Goal: Share content

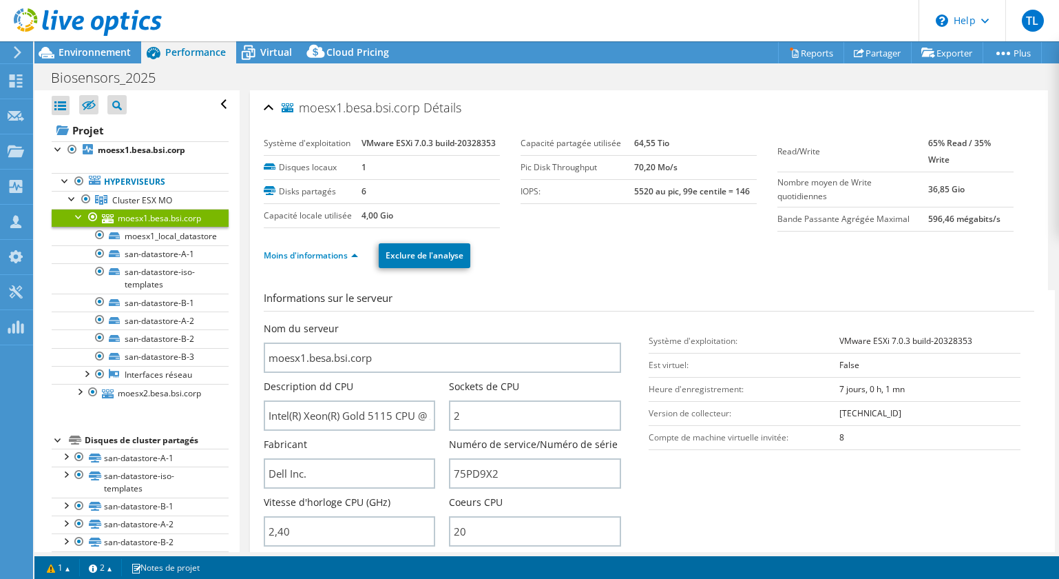
select select "EUFrankfurt"
select select "CHF"
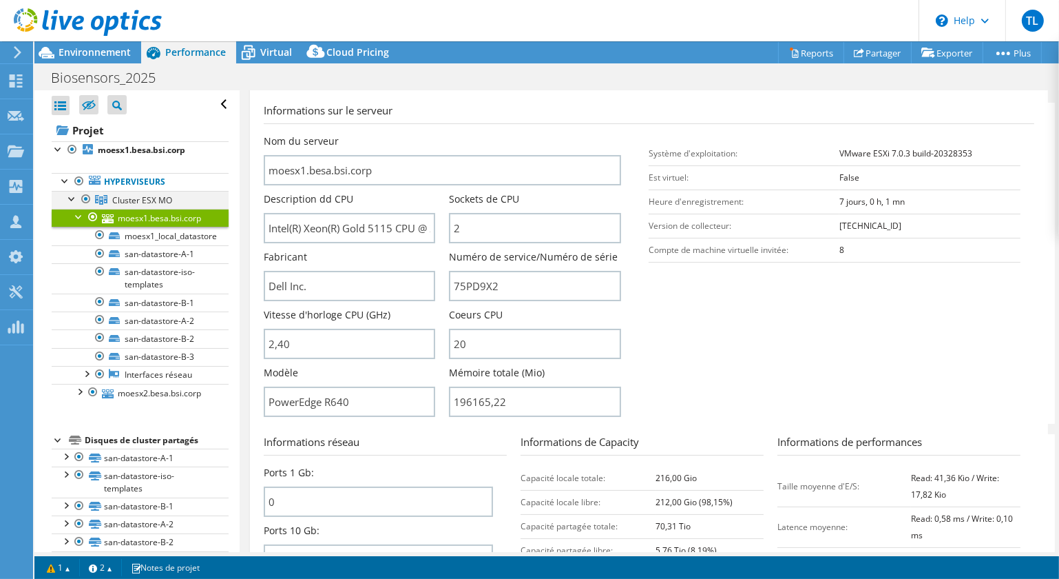
click at [72, 201] on div at bounding box center [72, 198] width 14 height 14
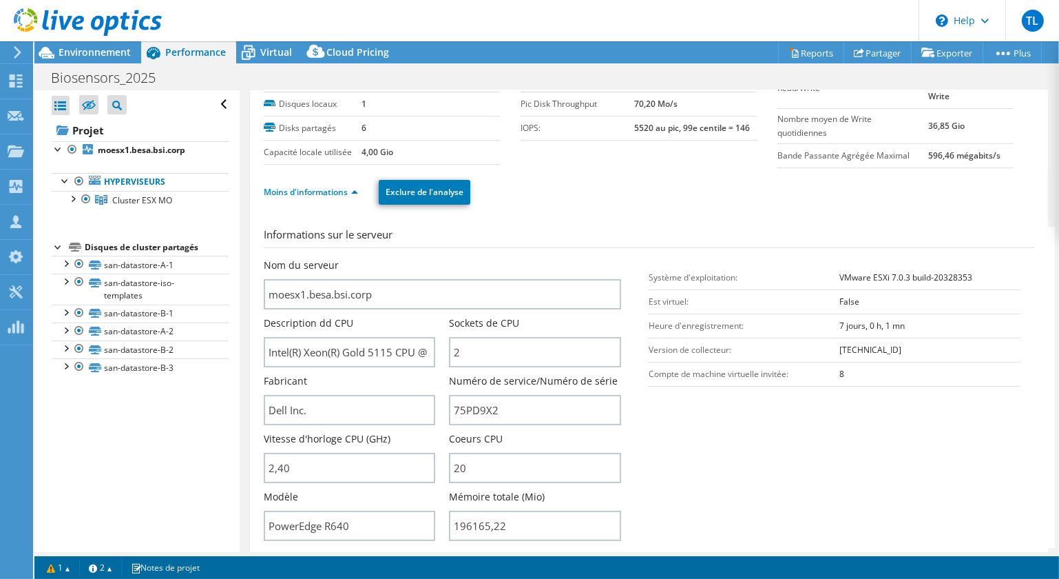
scroll to position [62, 0]
click at [74, 52] on span "Environnement" at bounding box center [95, 51] width 72 height 13
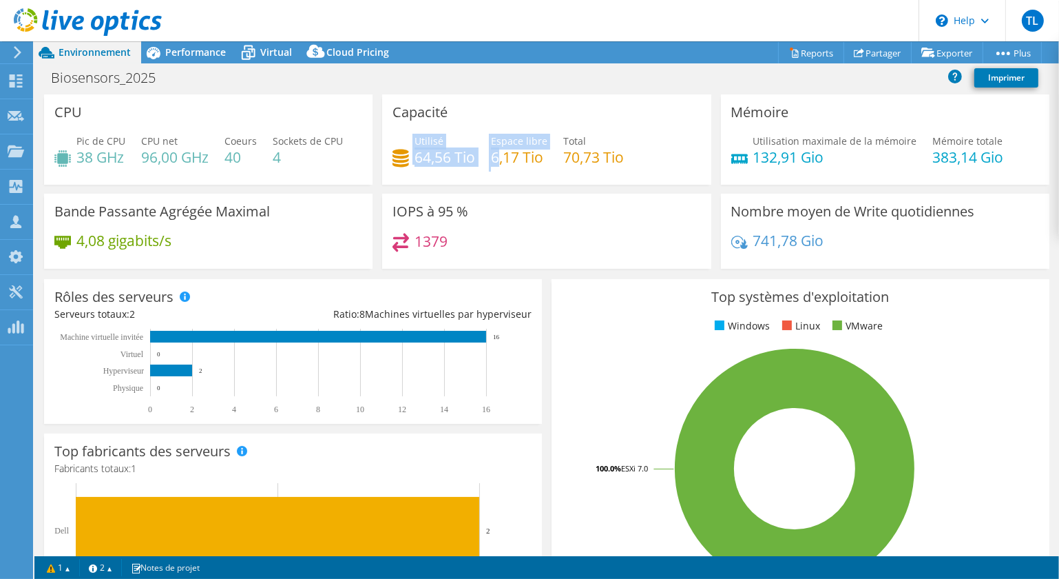
drag, startPoint x: 406, startPoint y: 161, endPoint x: 495, endPoint y: 161, distance: 88.8
click at [495, 161] on div "Utilisé 64,56 Tio Espace libre 6,17 Tio Total 70,73 Tio" at bounding box center [547, 156] width 308 height 45
click at [190, 52] on span "Performance" at bounding box center [195, 51] width 61 height 13
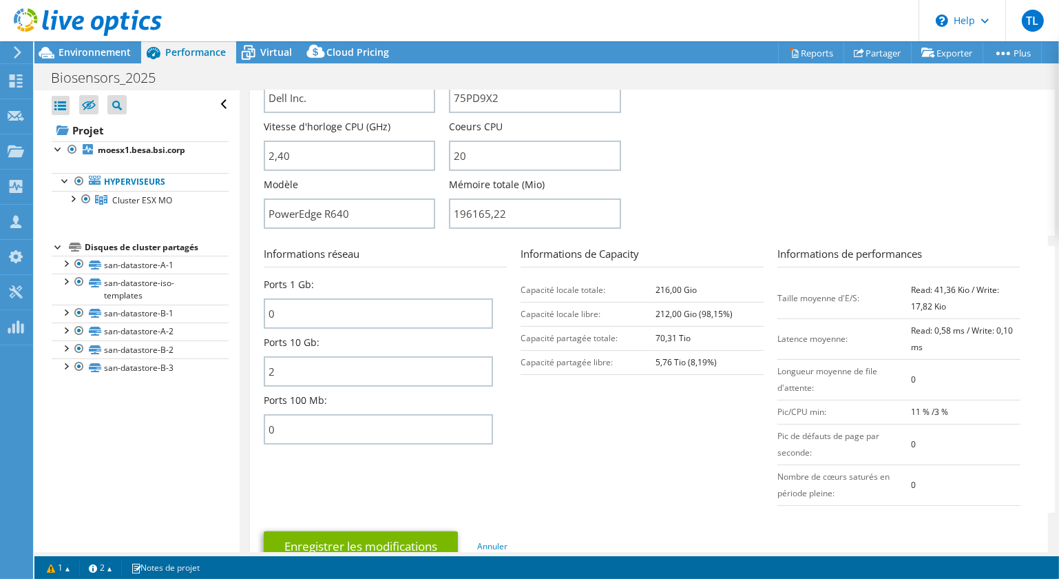
scroll to position [751, 0]
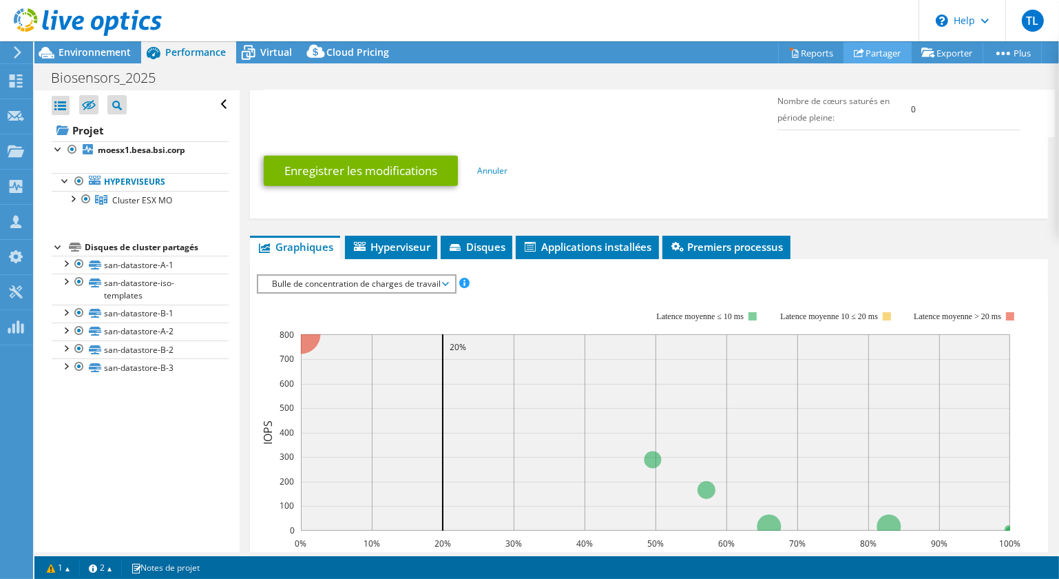
click at [867, 55] on link "Partager" at bounding box center [878, 52] width 68 height 21
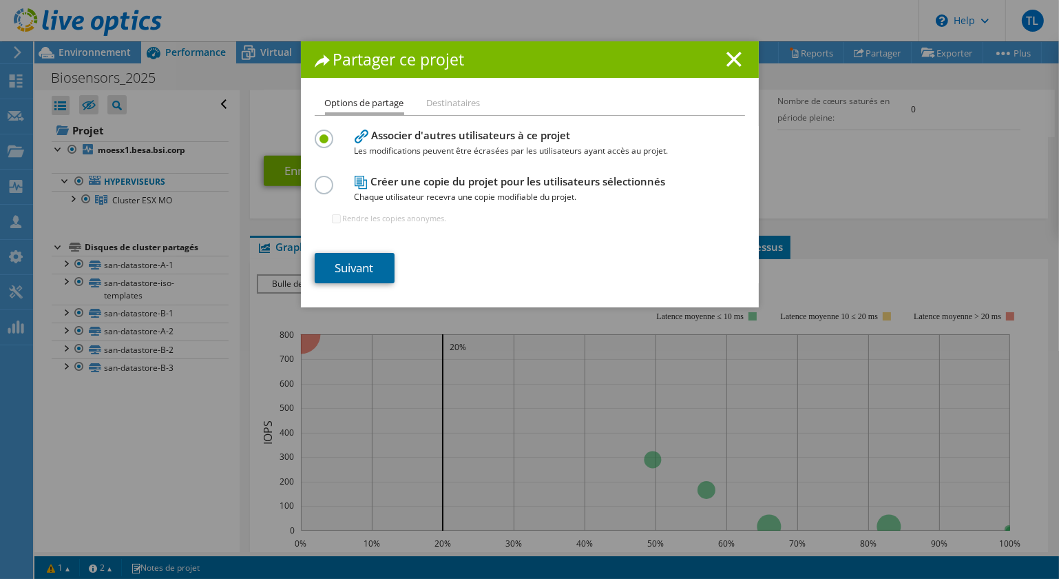
click at [367, 266] on link "Suivant" at bounding box center [355, 268] width 80 height 30
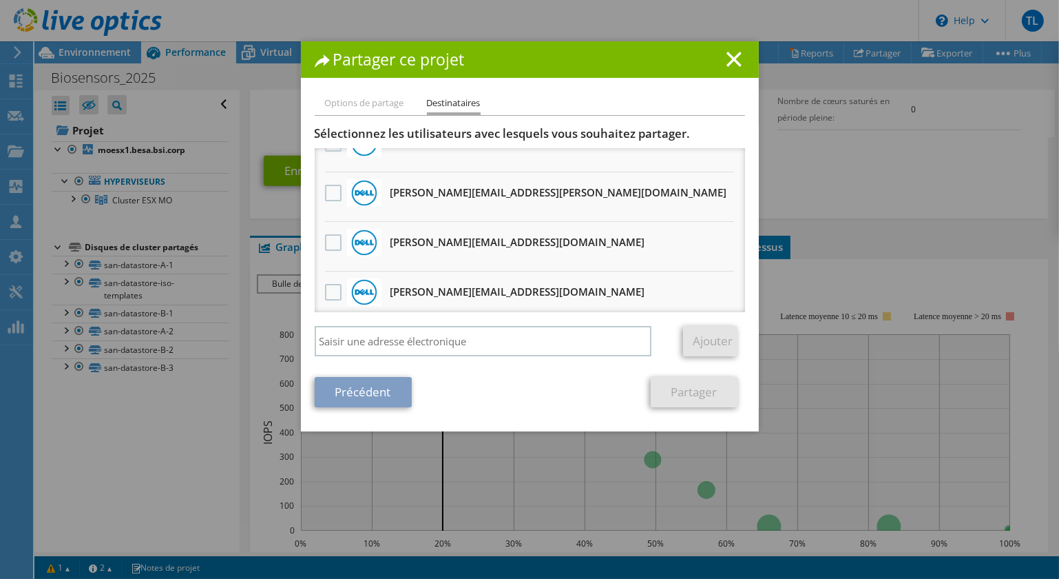
scroll to position [0, 0]
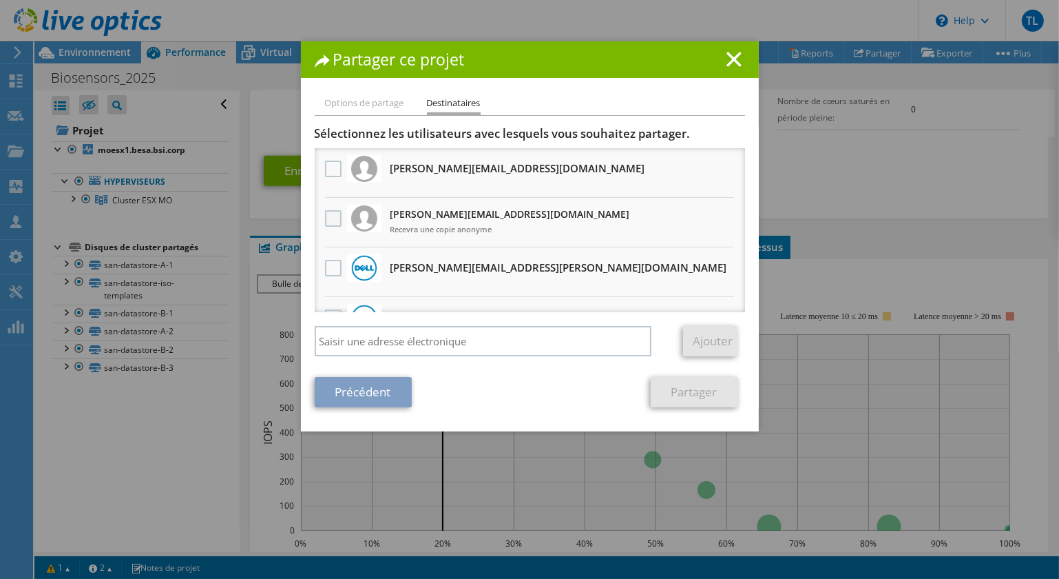
click at [325, 215] on label at bounding box center [335, 218] width 20 height 17
click at [0, 0] on input "checkbox" at bounding box center [0, 0] width 0 height 0
click at [669, 395] on link "Partager" at bounding box center [694, 392] width 87 height 30
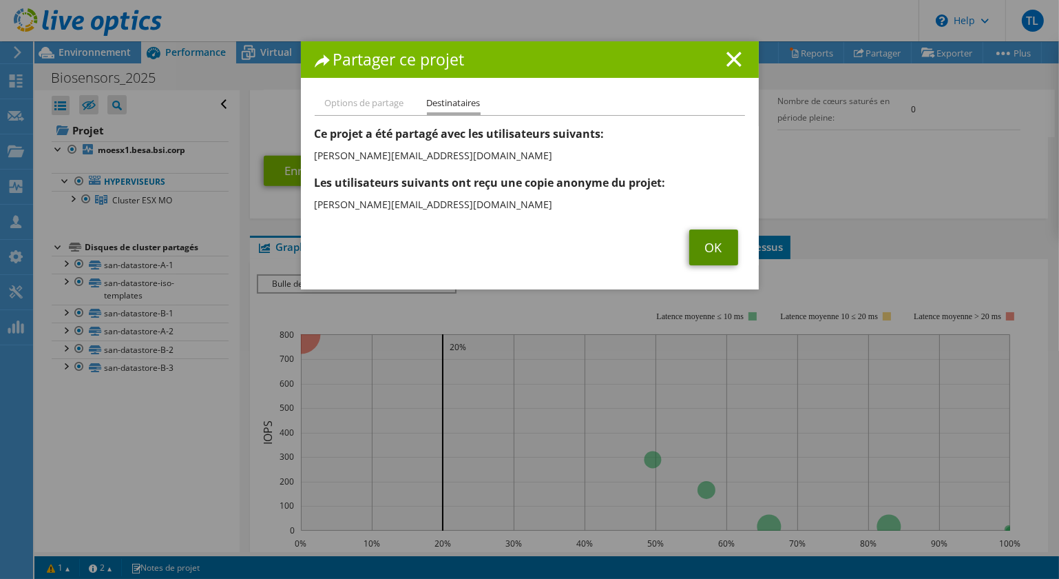
click at [720, 263] on link "OK" at bounding box center [713, 247] width 49 height 36
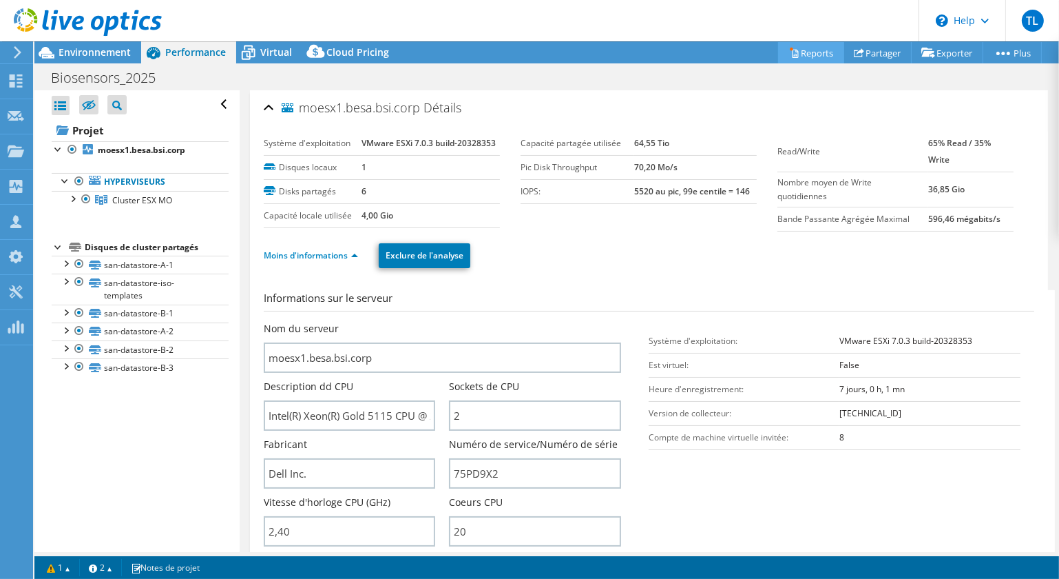
click at [811, 55] on link "Reports" at bounding box center [811, 52] width 66 height 21
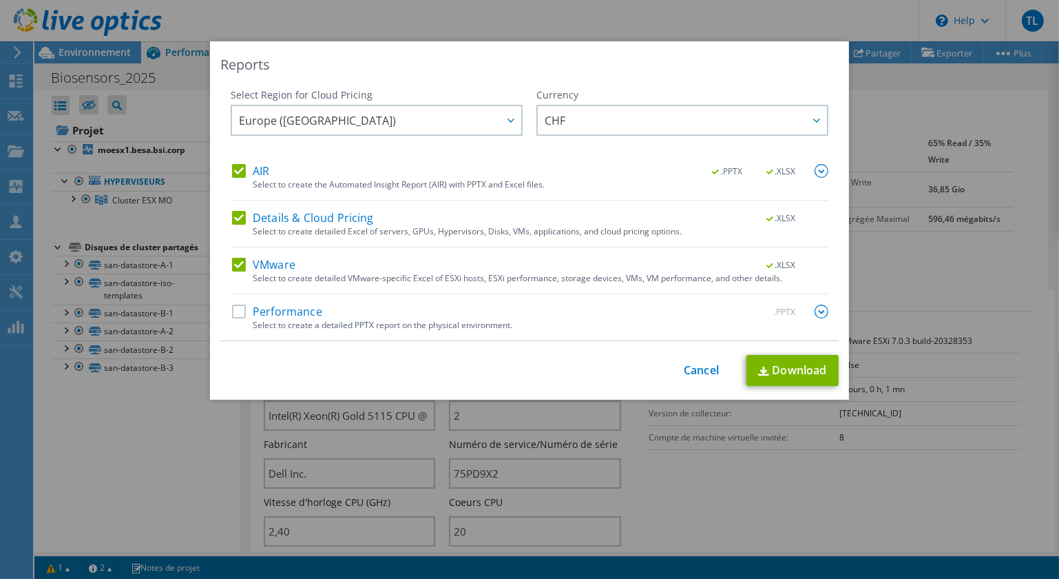
click at [234, 316] on label "Performance" at bounding box center [277, 311] width 90 height 14
click at [0, 0] on input "Performance" at bounding box center [0, 0] width 0 height 0
click at [455, 120] on span "Europe (Frankfurt)" at bounding box center [380, 120] width 282 height 28
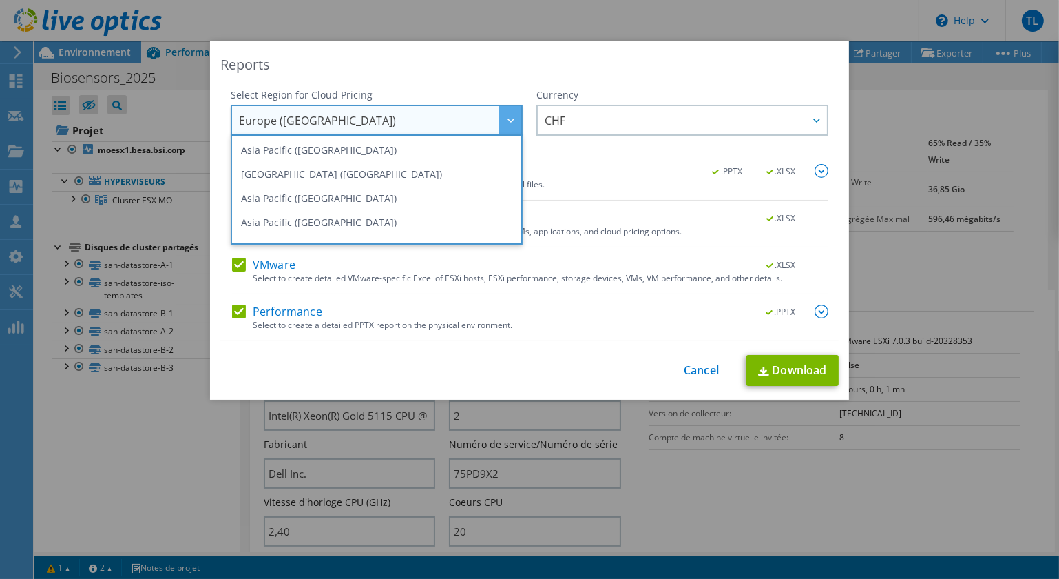
click at [455, 120] on span "Europe (Frankfurt)" at bounding box center [380, 120] width 282 height 28
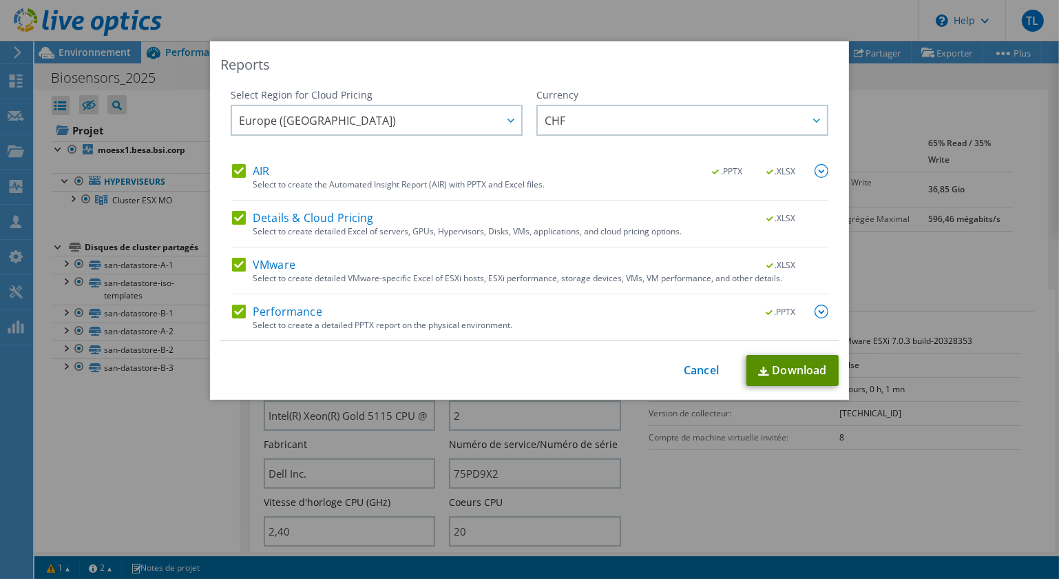
click at [758, 368] on img at bounding box center [763, 370] width 11 height 9
click at [699, 366] on link "Cancel" at bounding box center [701, 370] width 35 height 13
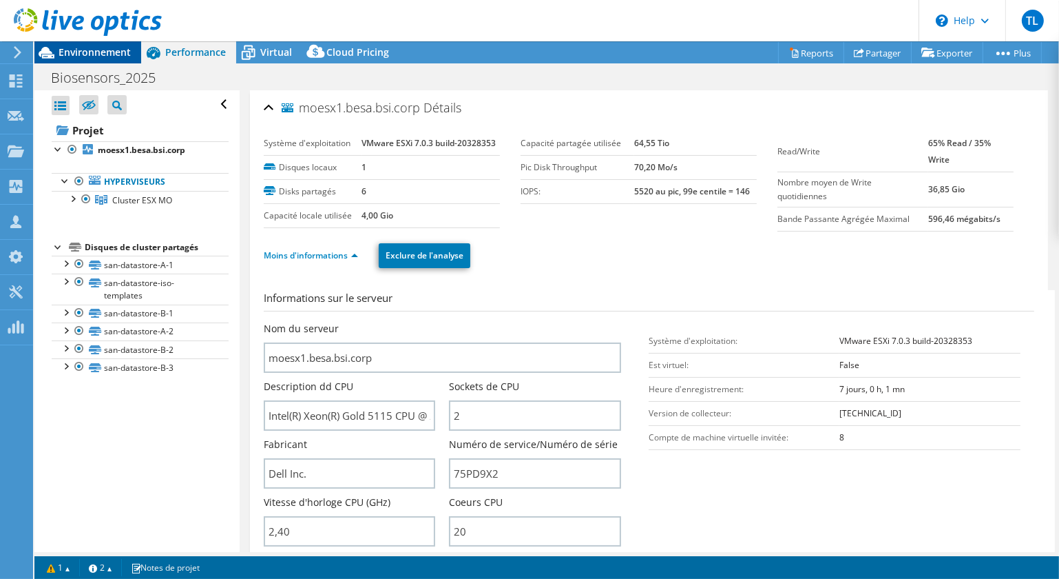
click at [64, 50] on span "Environnement" at bounding box center [95, 51] width 72 height 13
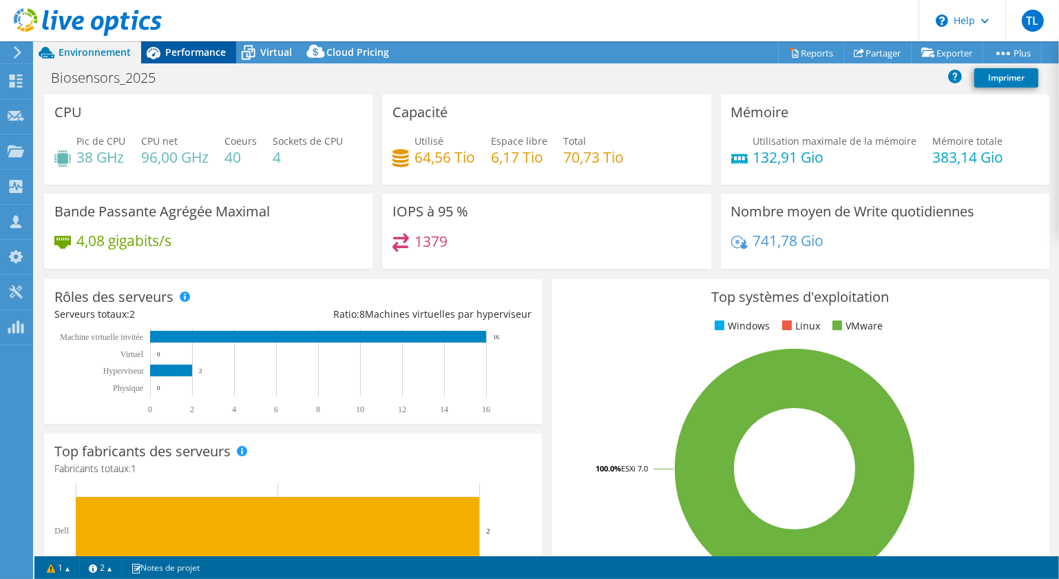
click at [170, 49] on span "Performance" at bounding box center [195, 51] width 61 height 13
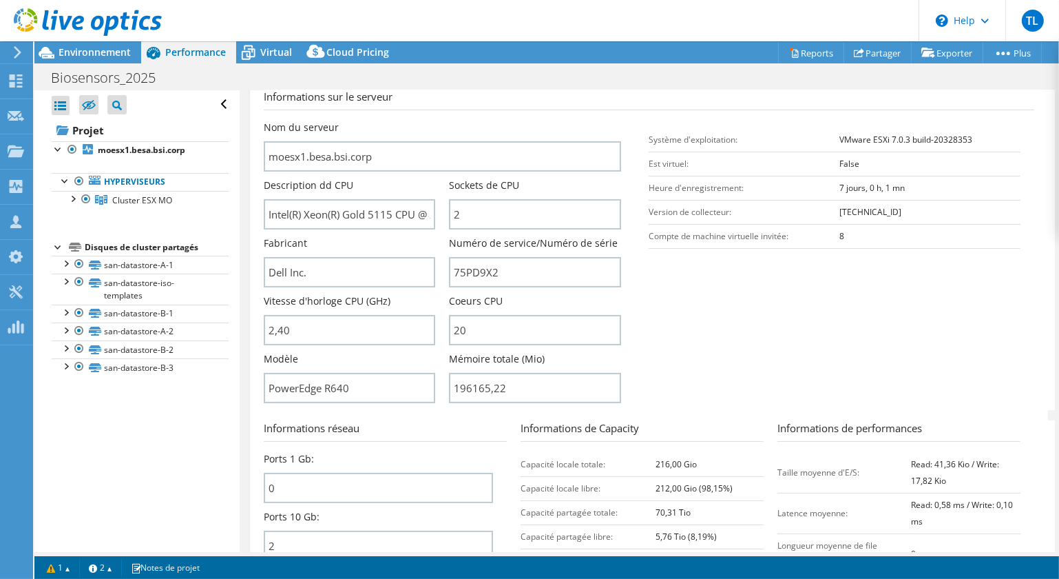
scroll to position [41, 0]
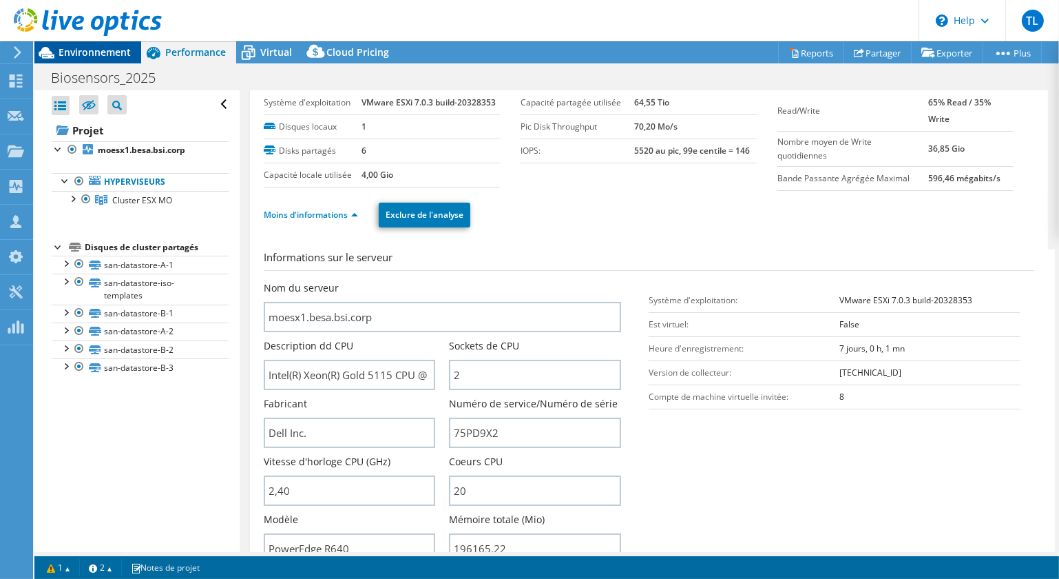
click at [73, 52] on span "Environnement" at bounding box center [95, 51] width 72 height 13
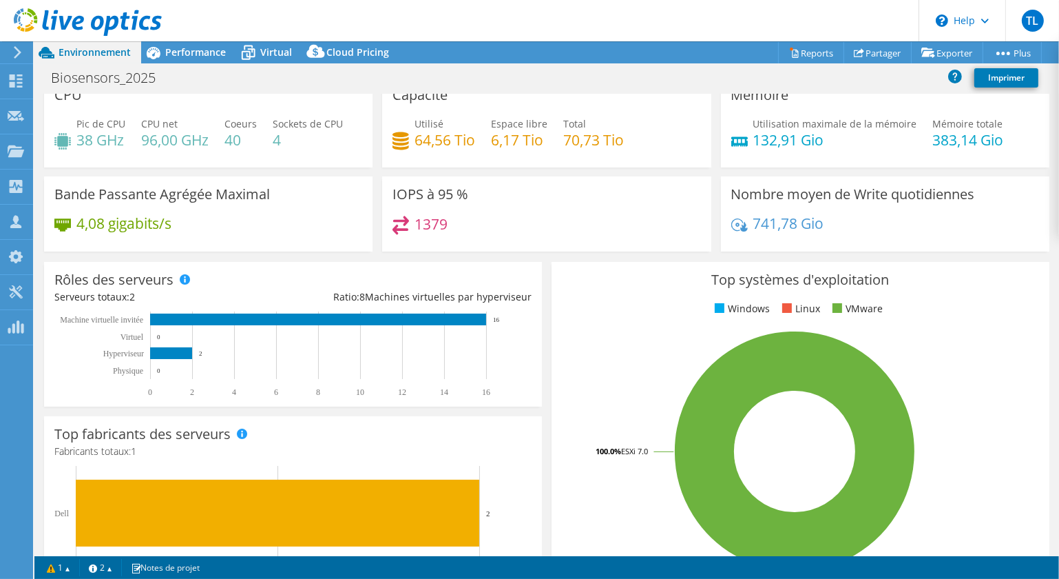
scroll to position [0, 0]
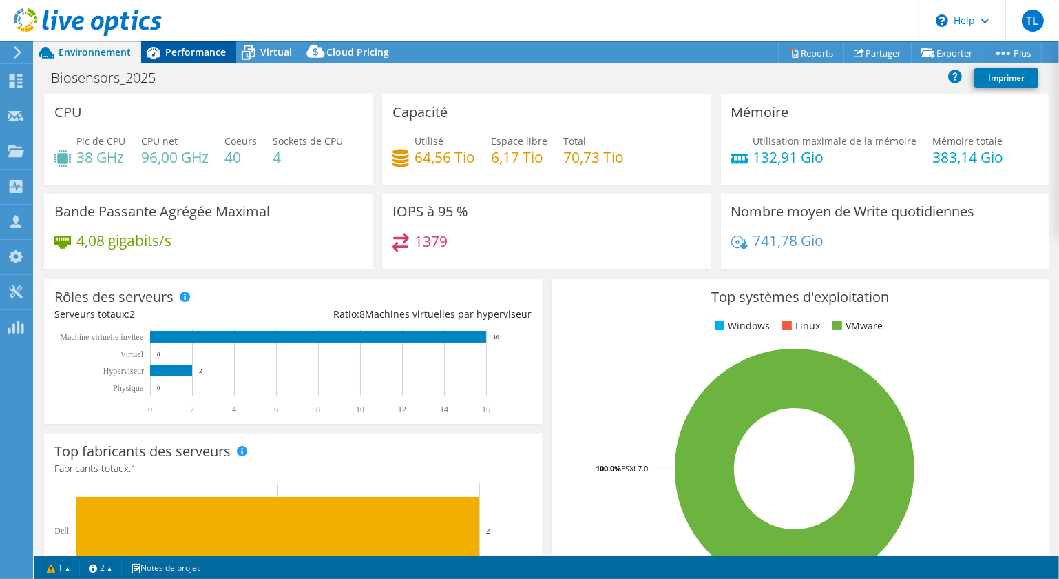
click at [198, 54] on span "Performance" at bounding box center [195, 51] width 61 height 13
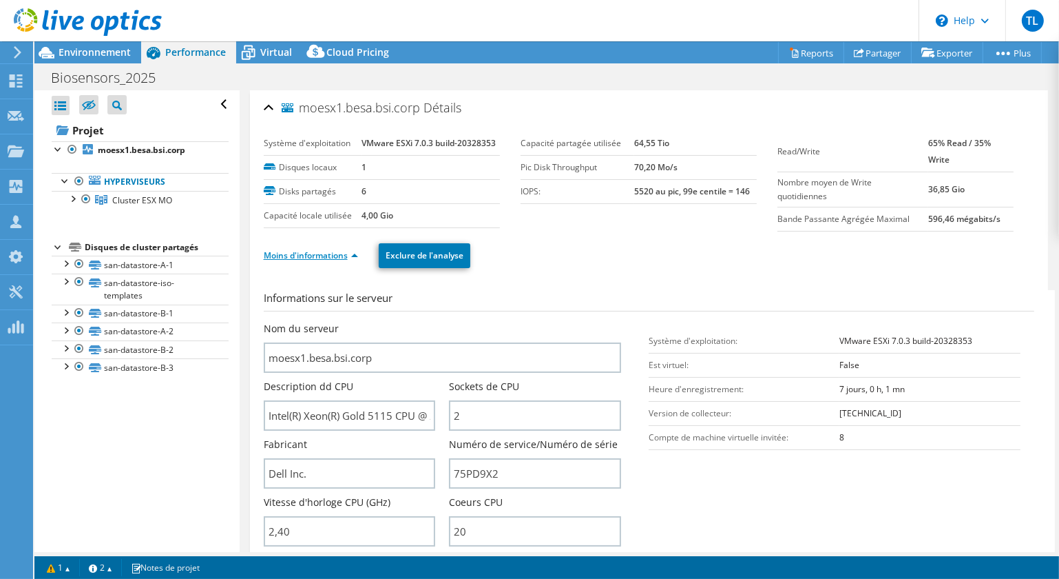
click at [322, 250] on link "Moins d'informations" at bounding box center [311, 255] width 94 height 12
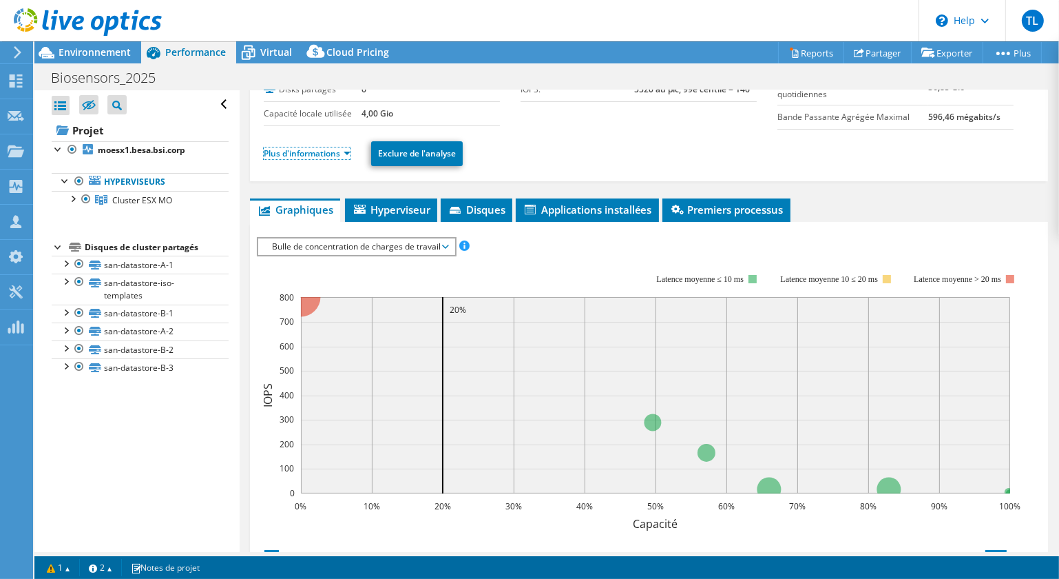
scroll to position [187, 0]
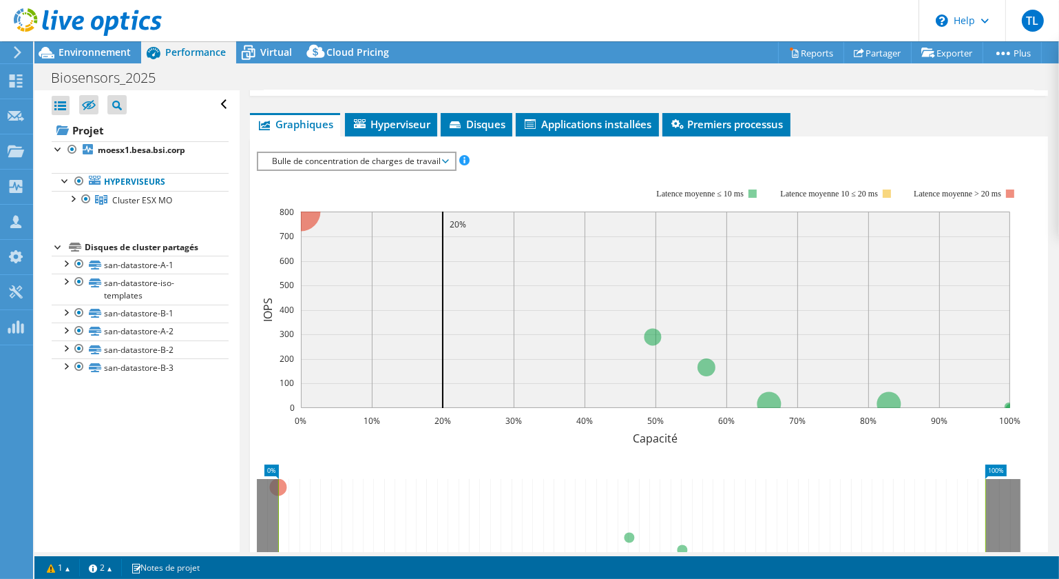
click at [360, 163] on span "Bulle de concentration de charges de travail" at bounding box center [356, 161] width 183 height 17
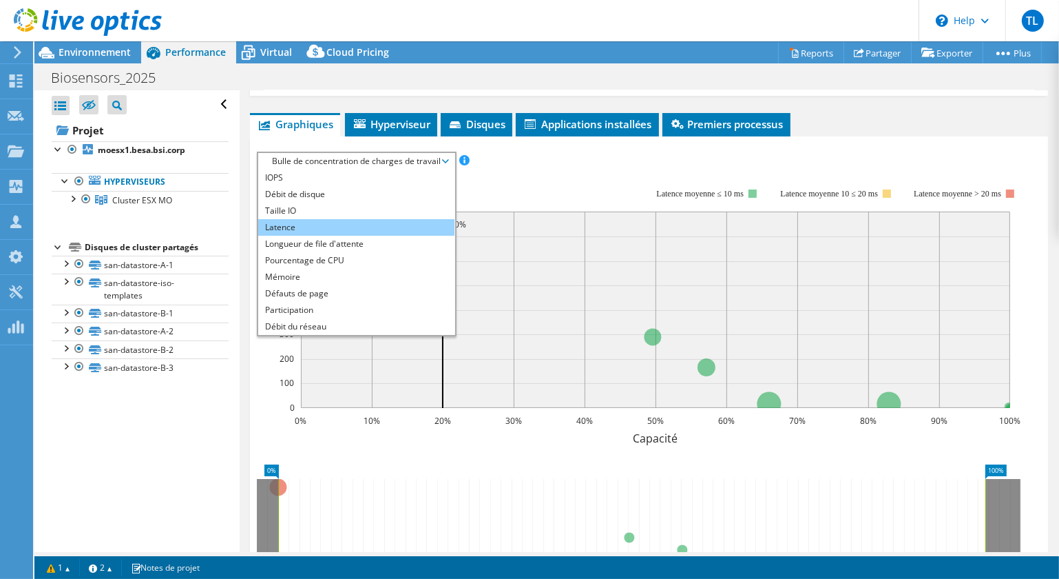
click at [291, 224] on li "Latence" at bounding box center [356, 227] width 196 height 17
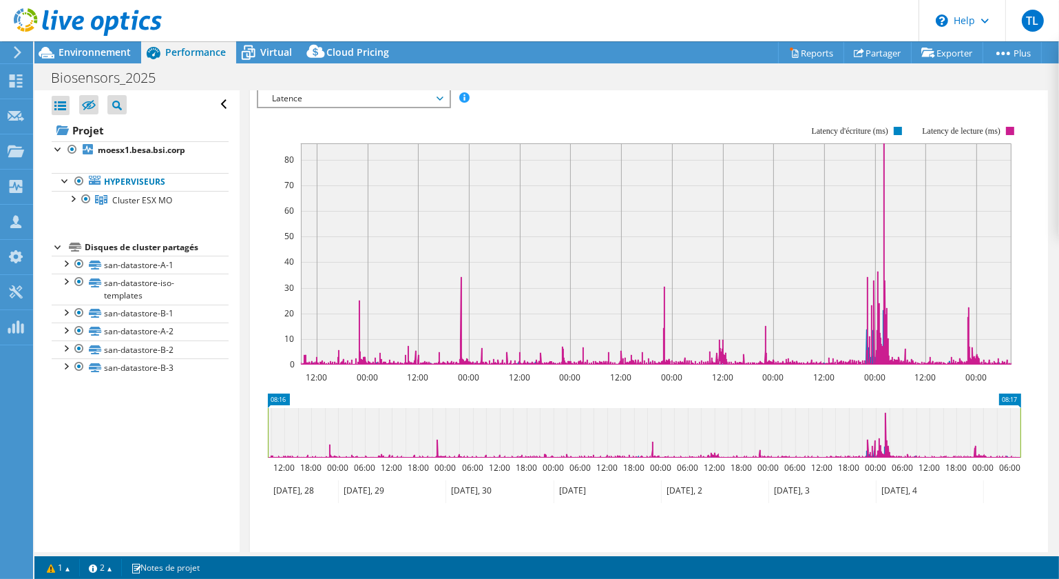
scroll to position [125, 0]
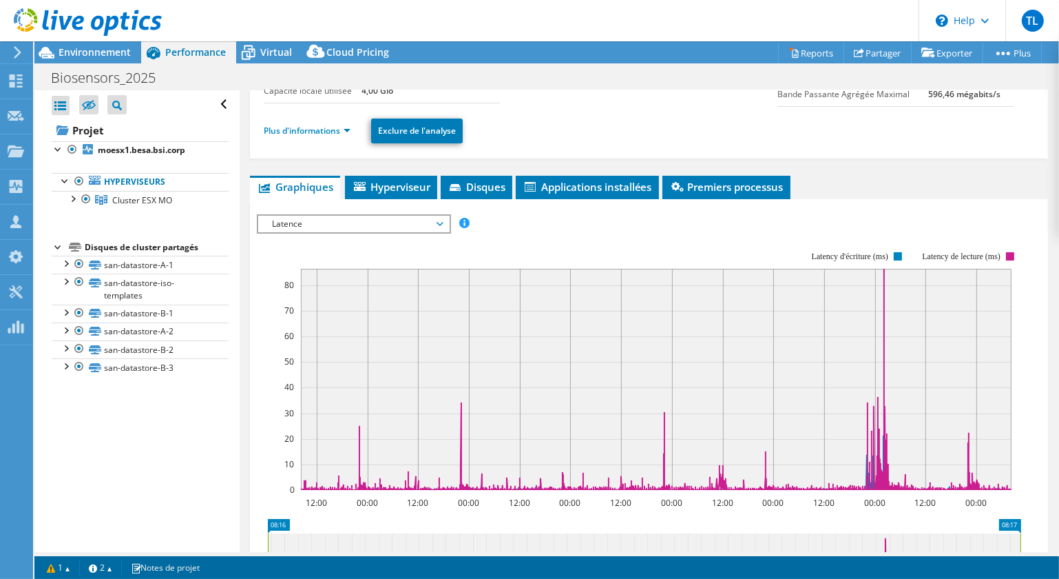
click at [340, 222] on span "Latence" at bounding box center [353, 224] width 177 height 17
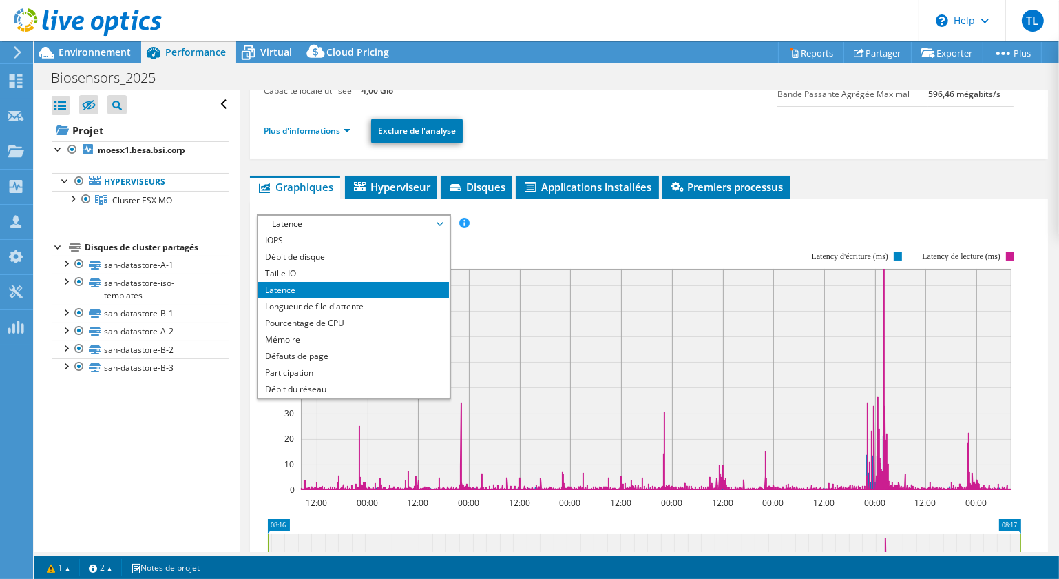
click at [340, 222] on span "Latence" at bounding box center [353, 224] width 177 height 17
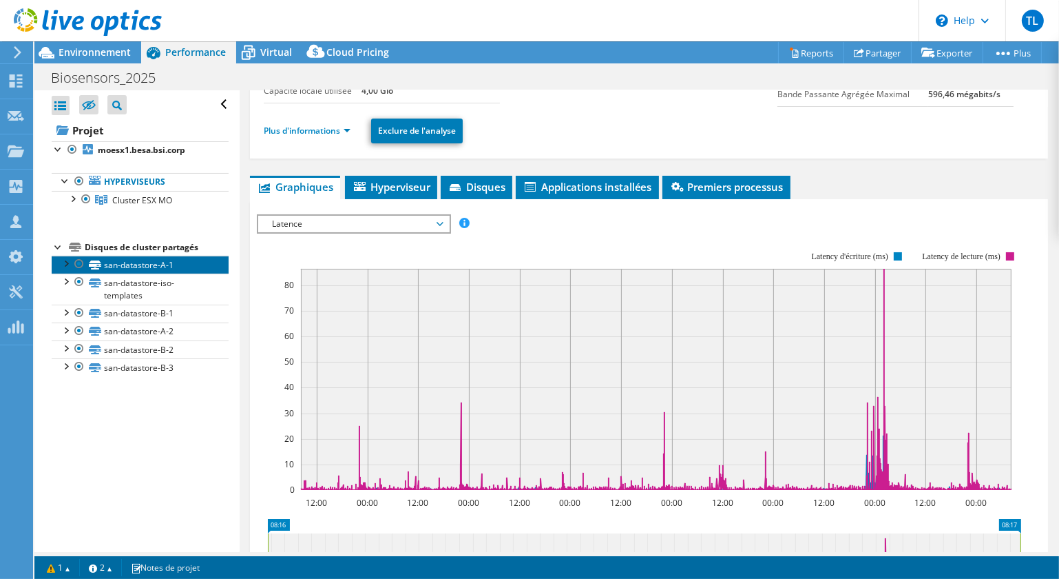
click at [136, 261] on link "san-datastore-A-1" at bounding box center [140, 265] width 177 height 18
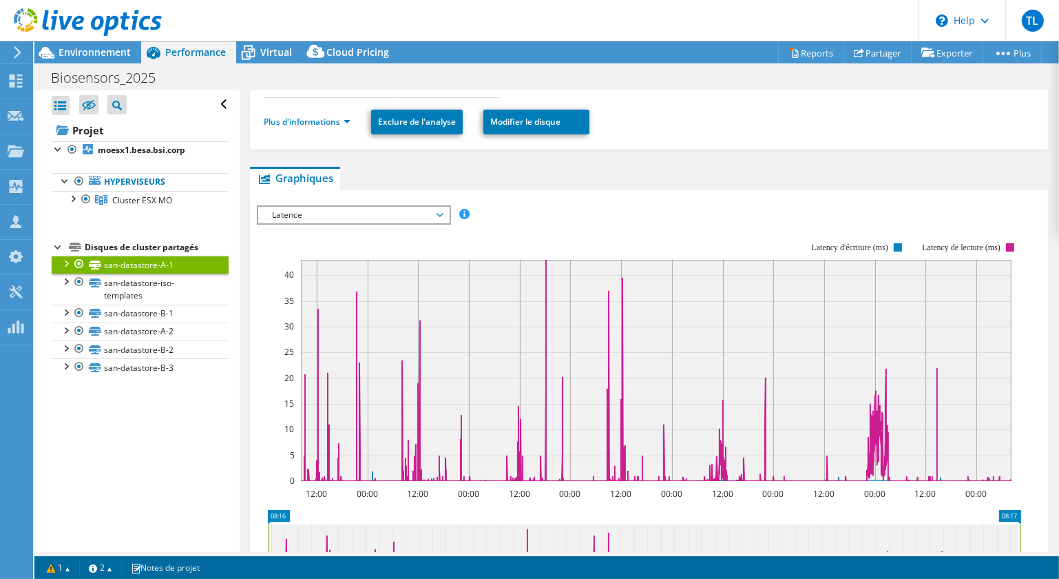
scroll to position [250, 0]
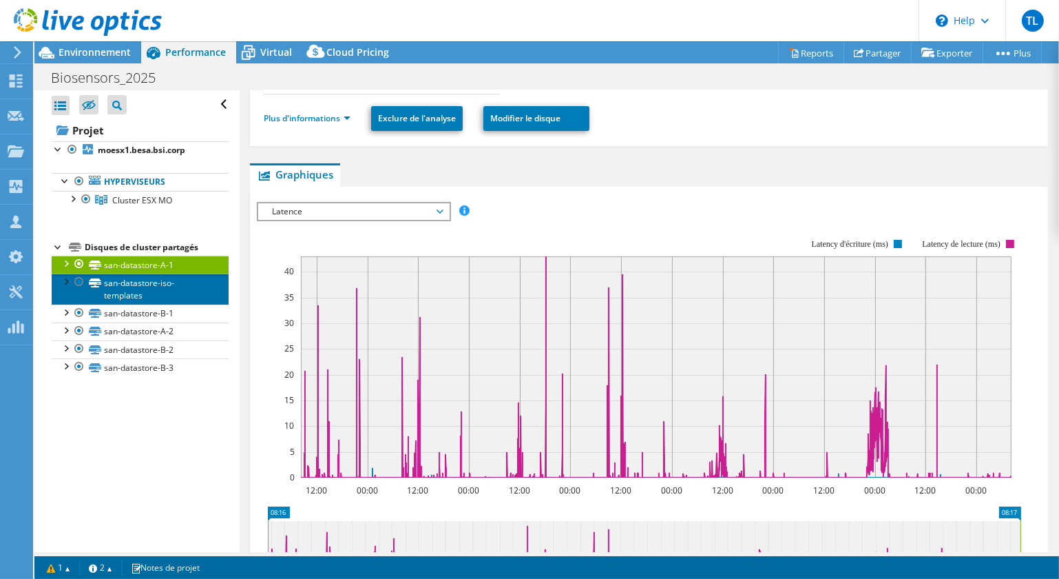
click at [121, 284] on link "san-datastore-iso-templates" at bounding box center [140, 288] width 177 height 30
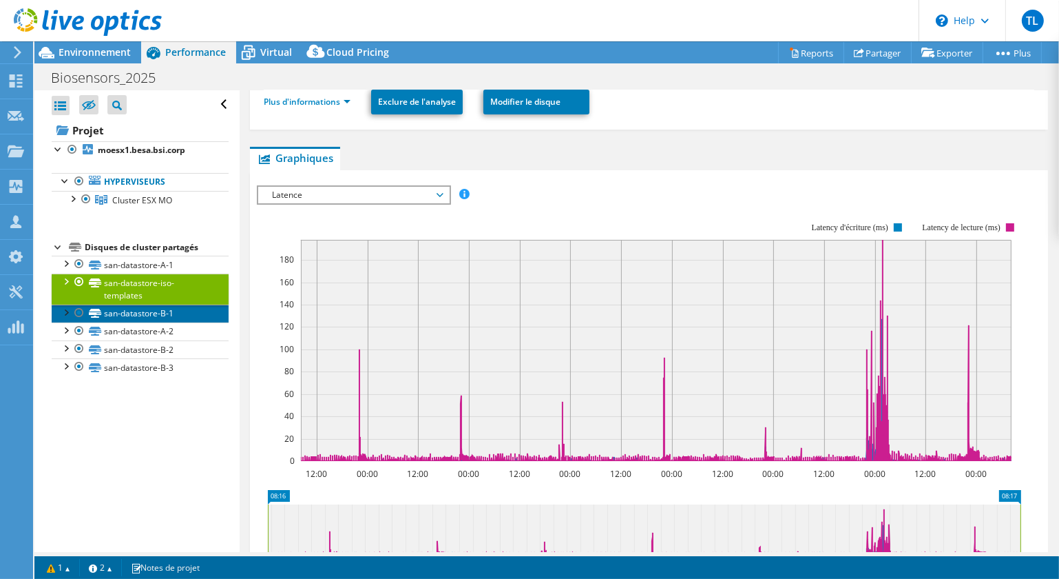
click at [136, 311] on link "san-datastore-B-1" at bounding box center [140, 313] width 177 height 18
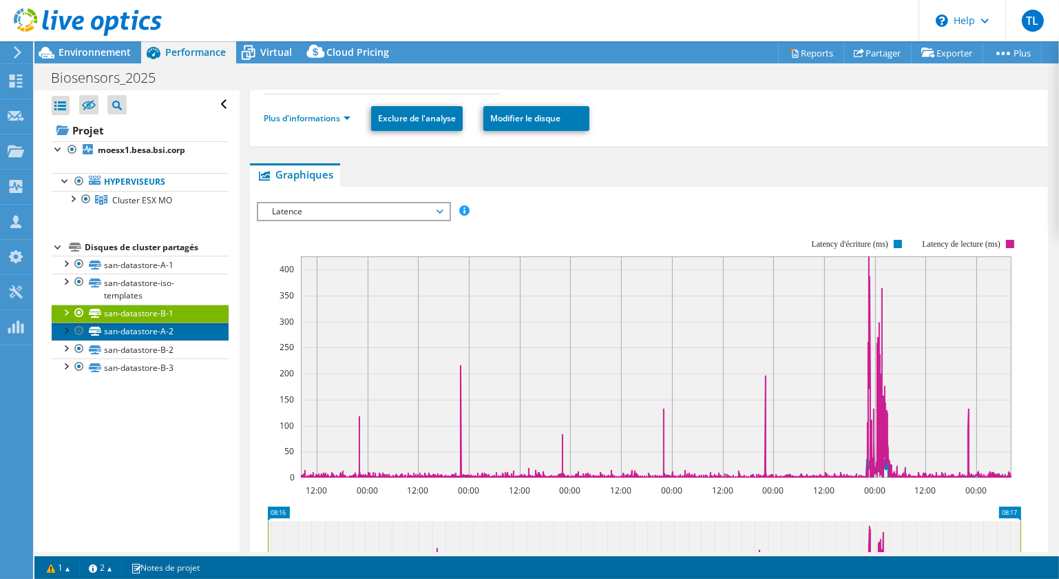
click at [146, 329] on link "san-datastore-A-2" at bounding box center [140, 331] width 177 height 18
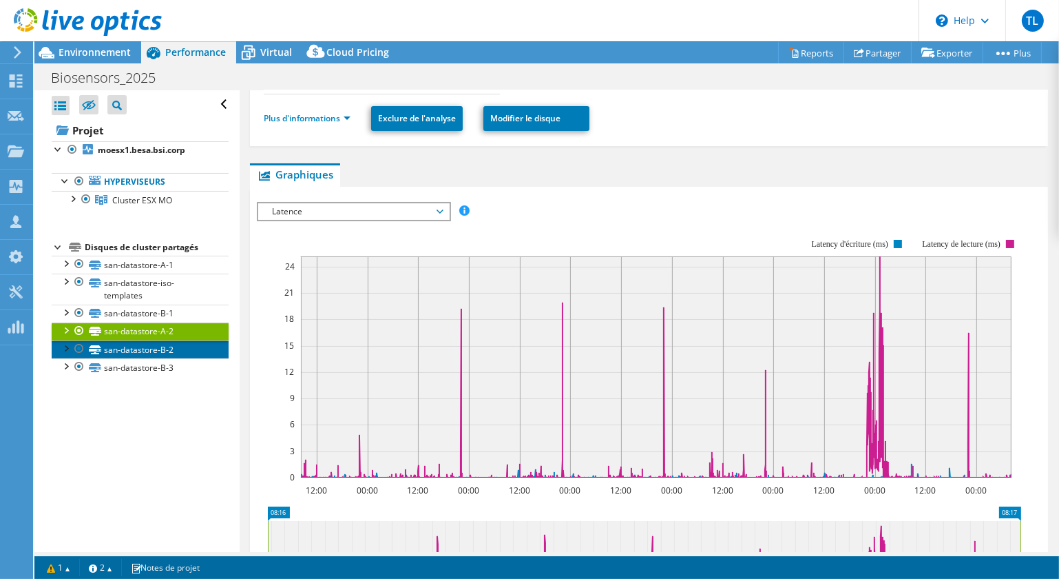
click at [147, 344] on link "san-datastore-B-2" at bounding box center [140, 349] width 177 height 18
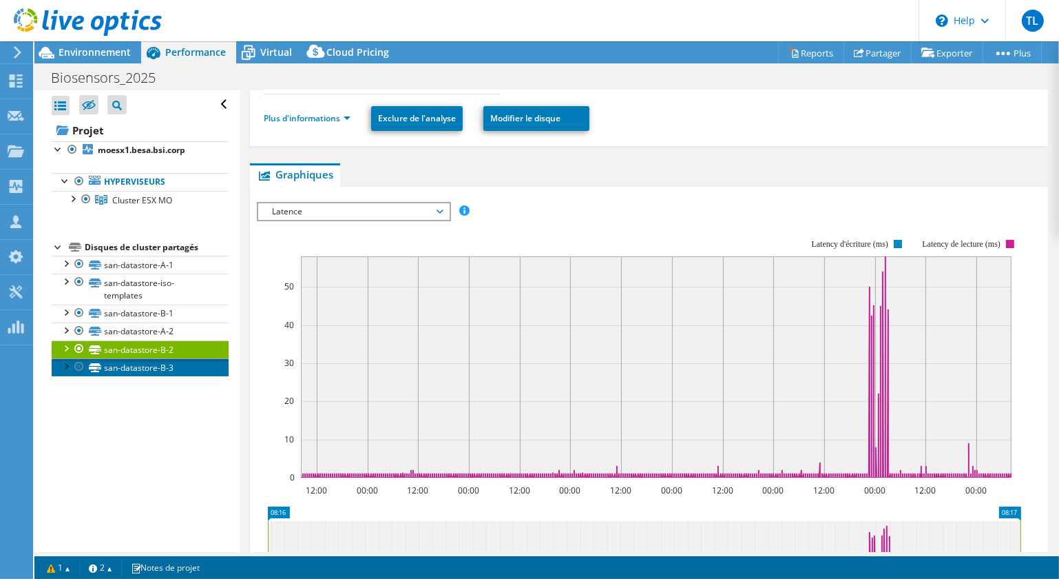
click at [154, 363] on link "san-datastore-B-3" at bounding box center [140, 367] width 177 height 18
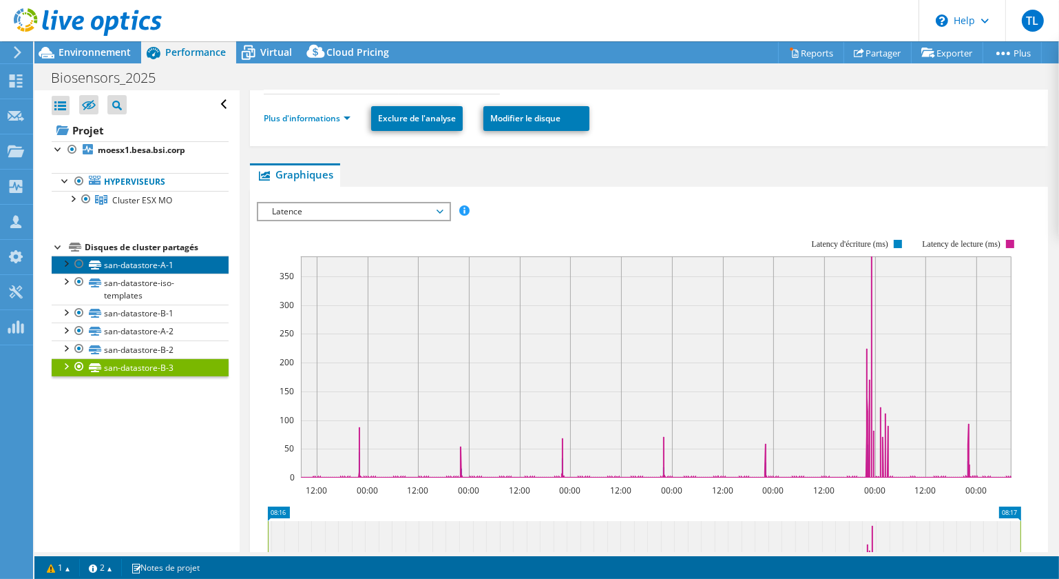
click at [152, 263] on link "san-datastore-A-1" at bounding box center [140, 265] width 177 height 18
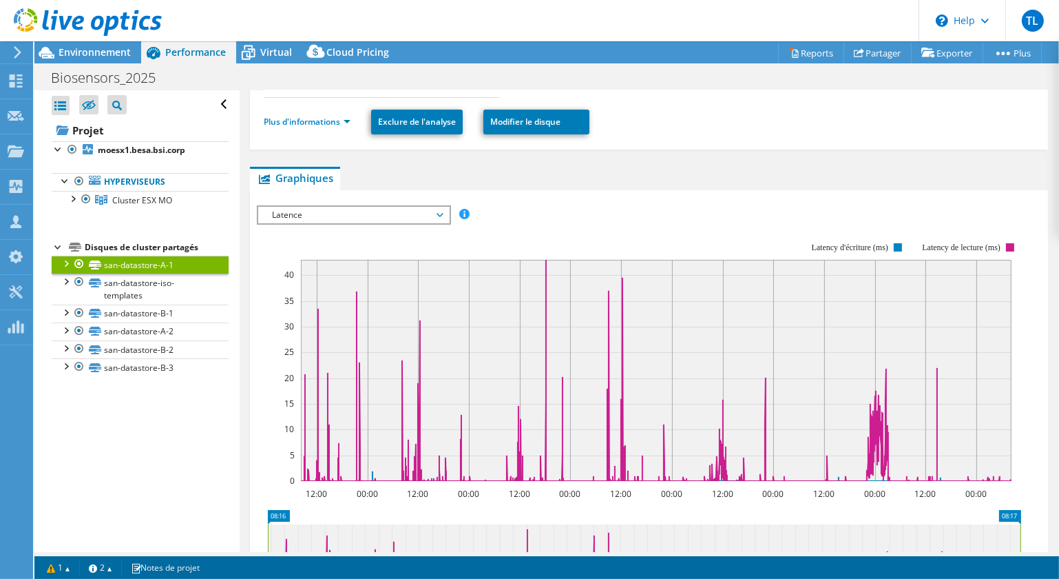
scroll to position [0, 0]
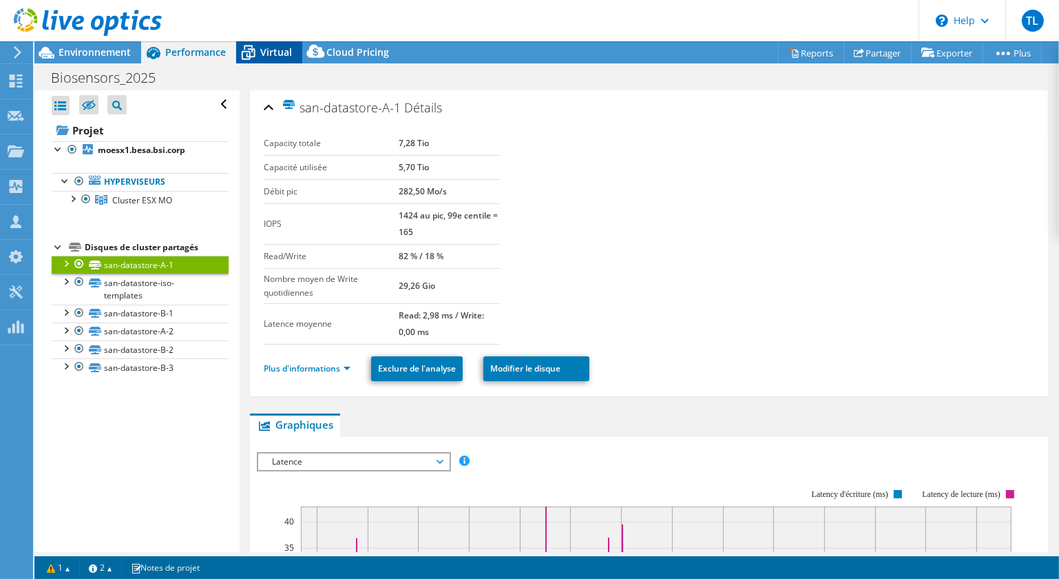
click at [260, 48] on span "Virtual" at bounding box center [276, 51] width 32 height 13
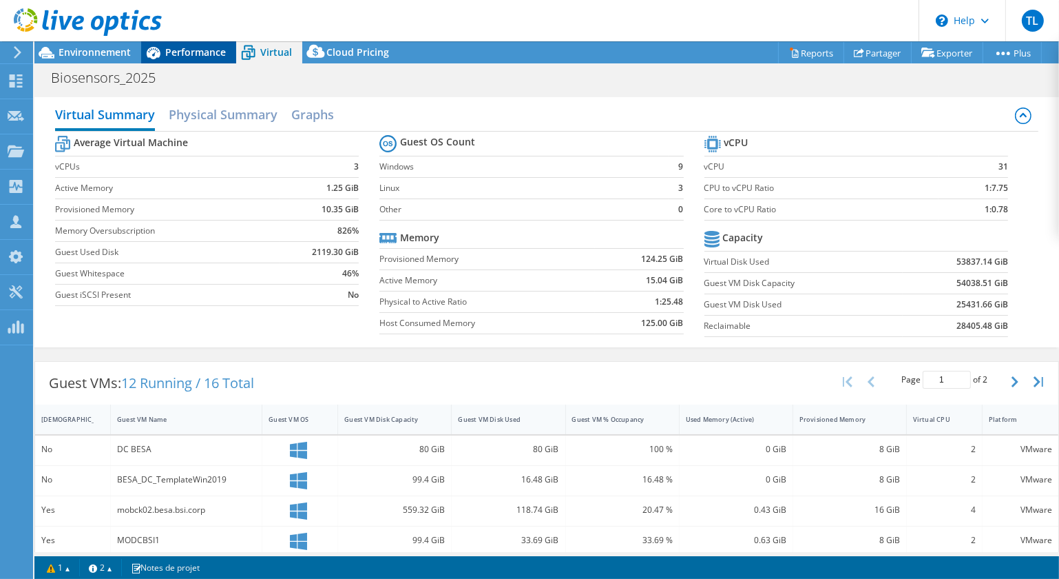
click at [174, 48] on span "Performance" at bounding box center [195, 51] width 61 height 13
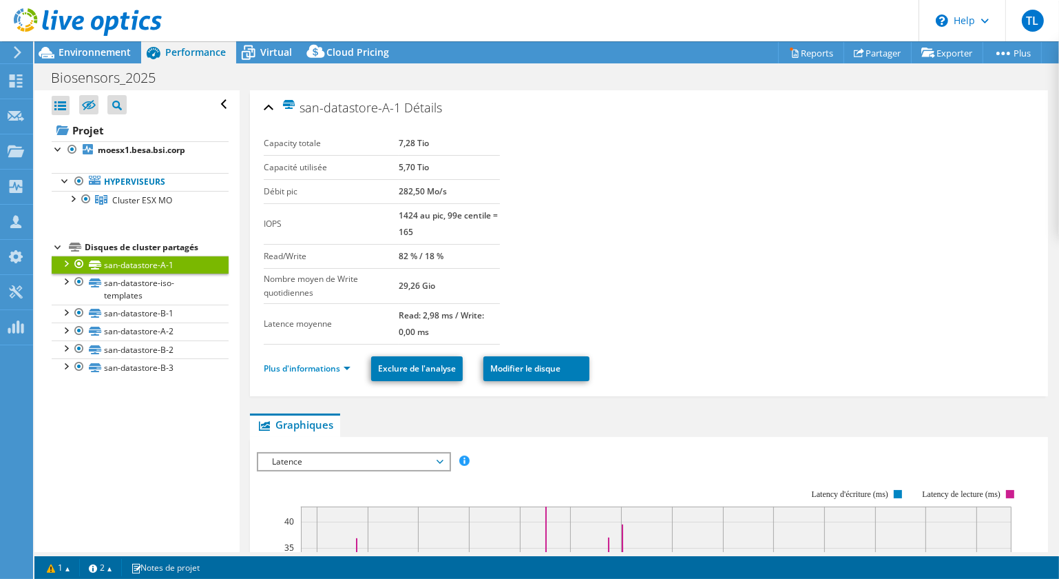
click at [404, 457] on span "Latence" at bounding box center [353, 461] width 177 height 17
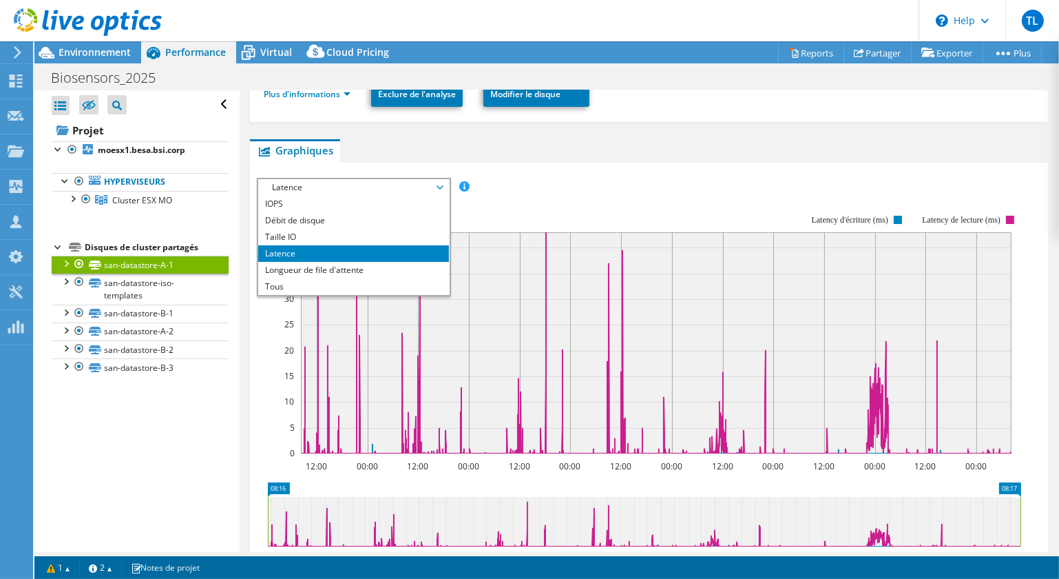
scroll to position [375, 0]
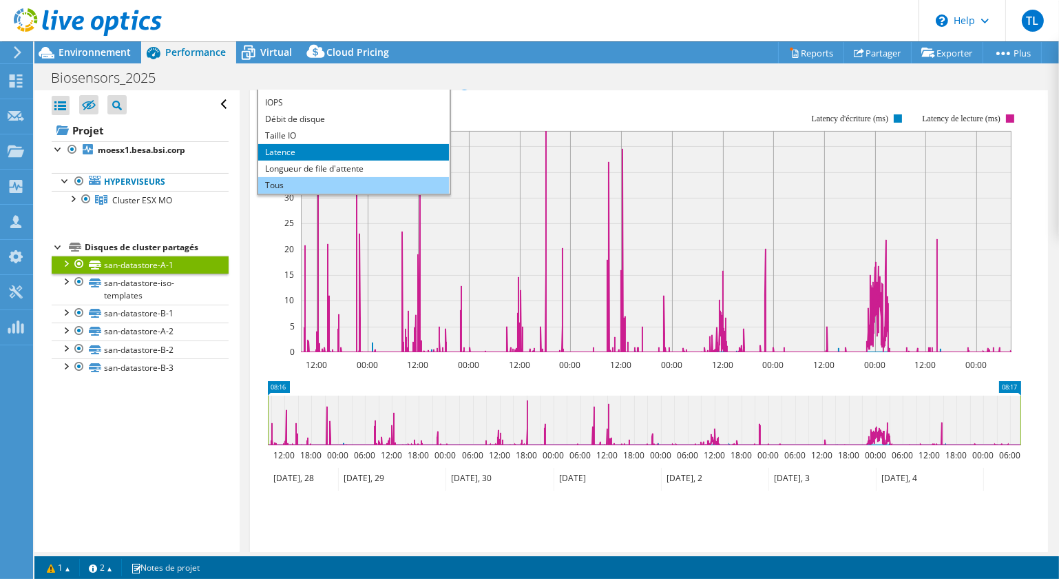
click at [276, 181] on li "Tous" at bounding box center [353, 185] width 191 height 17
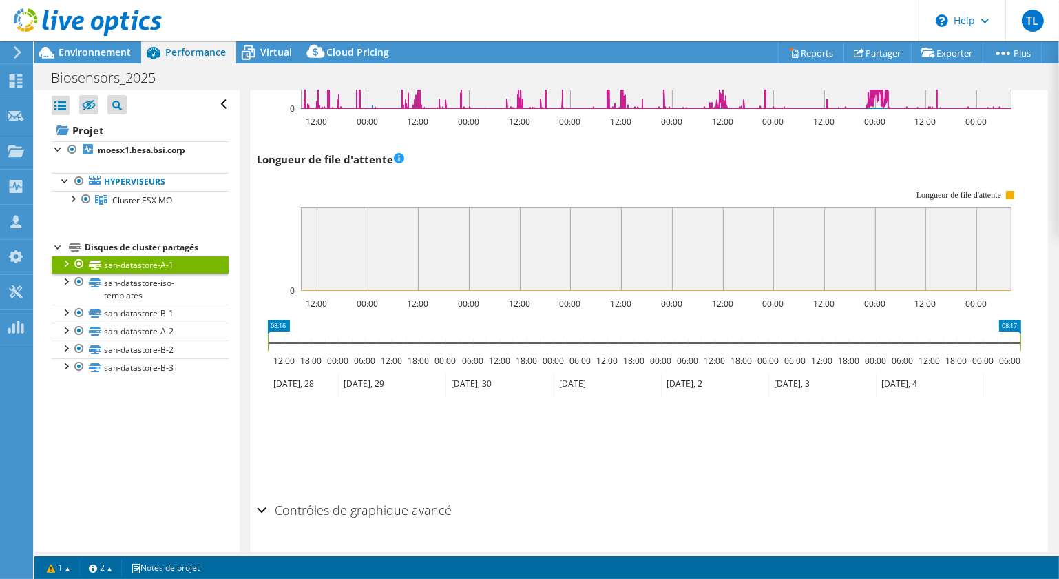
scroll to position [1083, 0]
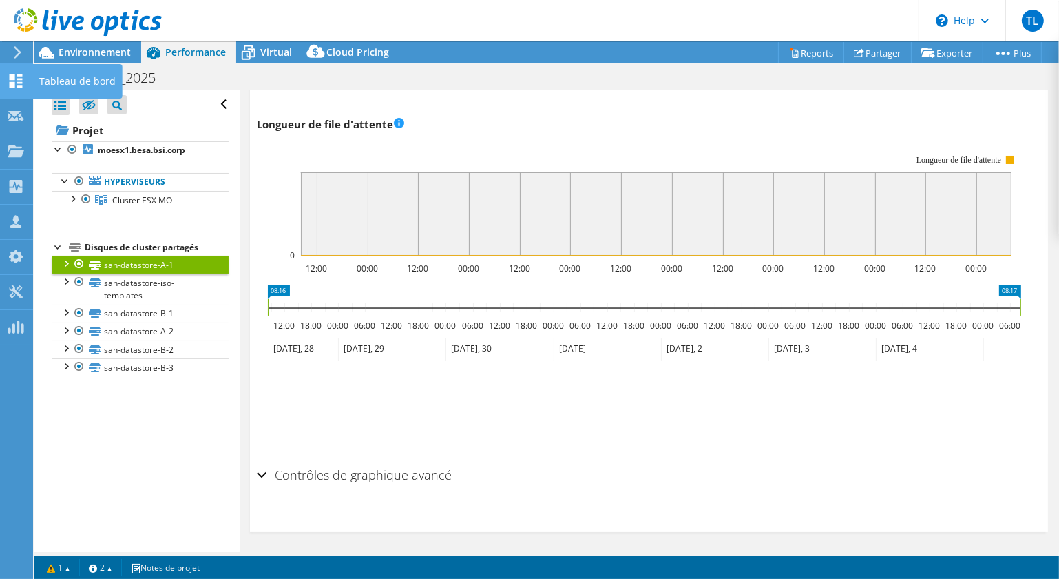
click at [13, 85] on use at bounding box center [16, 80] width 13 height 13
